Goal: Find specific page/section: Find specific page/section

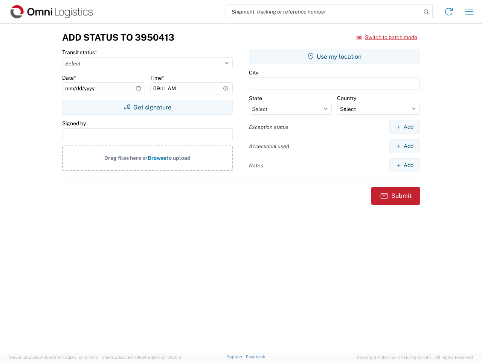
click at [323, 12] on input "search" at bounding box center [323, 12] width 195 height 14
click at [426, 12] on icon at bounding box center [426, 12] width 11 height 11
click at [448, 12] on icon at bounding box center [448, 12] width 12 height 12
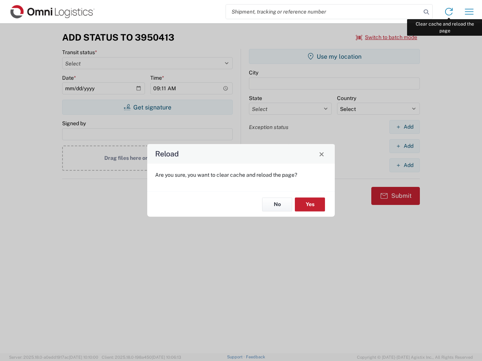
click at [469, 12] on div "Reload Are you sure, you want to clear cache and reload the page? No Yes" at bounding box center [241, 180] width 482 height 361
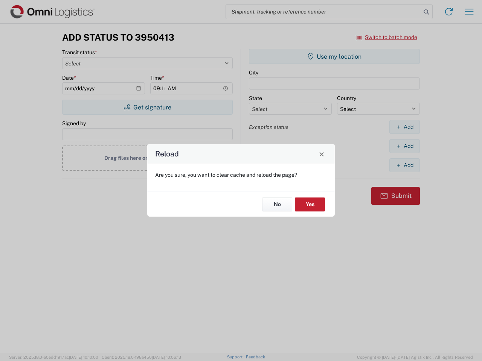
click at [386, 37] on div "Reload Are you sure, you want to clear cache and reload the page? No Yes" at bounding box center [241, 180] width 482 height 361
click at [147, 107] on div "Reload Are you sure, you want to clear cache and reload the page? No Yes" at bounding box center [241, 180] width 482 height 361
click at [334, 56] on div "Reload Are you sure, you want to clear cache and reload the page? No Yes" at bounding box center [241, 180] width 482 height 361
click at [404, 127] on div "Reload Are you sure, you want to clear cache and reload the page? No Yes" at bounding box center [241, 180] width 482 height 361
click at [404, 146] on div "Reload Are you sure, you want to clear cache and reload the page? No Yes" at bounding box center [241, 180] width 482 height 361
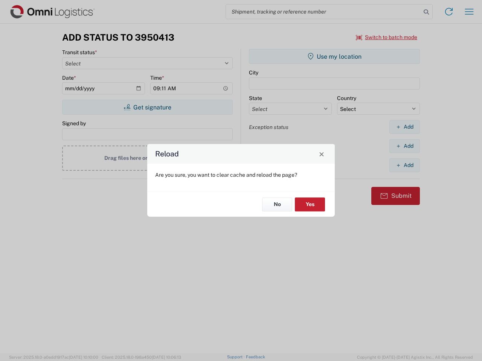
click at [404, 165] on div "Reload Are you sure, you want to clear cache and reload the page? No Yes" at bounding box center [241, 180] width 482 height 361
